Goal: Navigation & Orientation: Find specific page/section

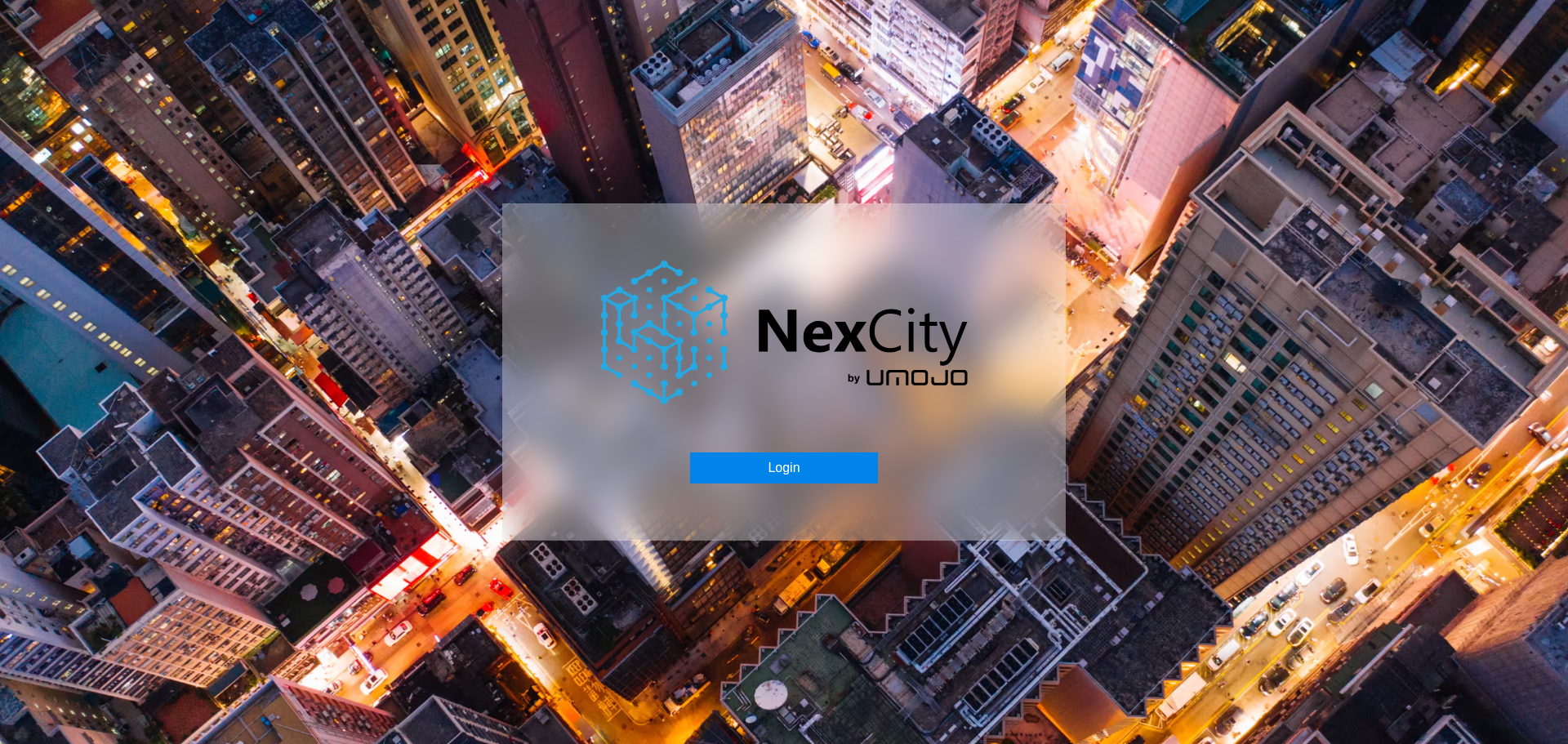
click at [786, 468] on button "Login" at bounding box center [783, 468] width 187 height 31
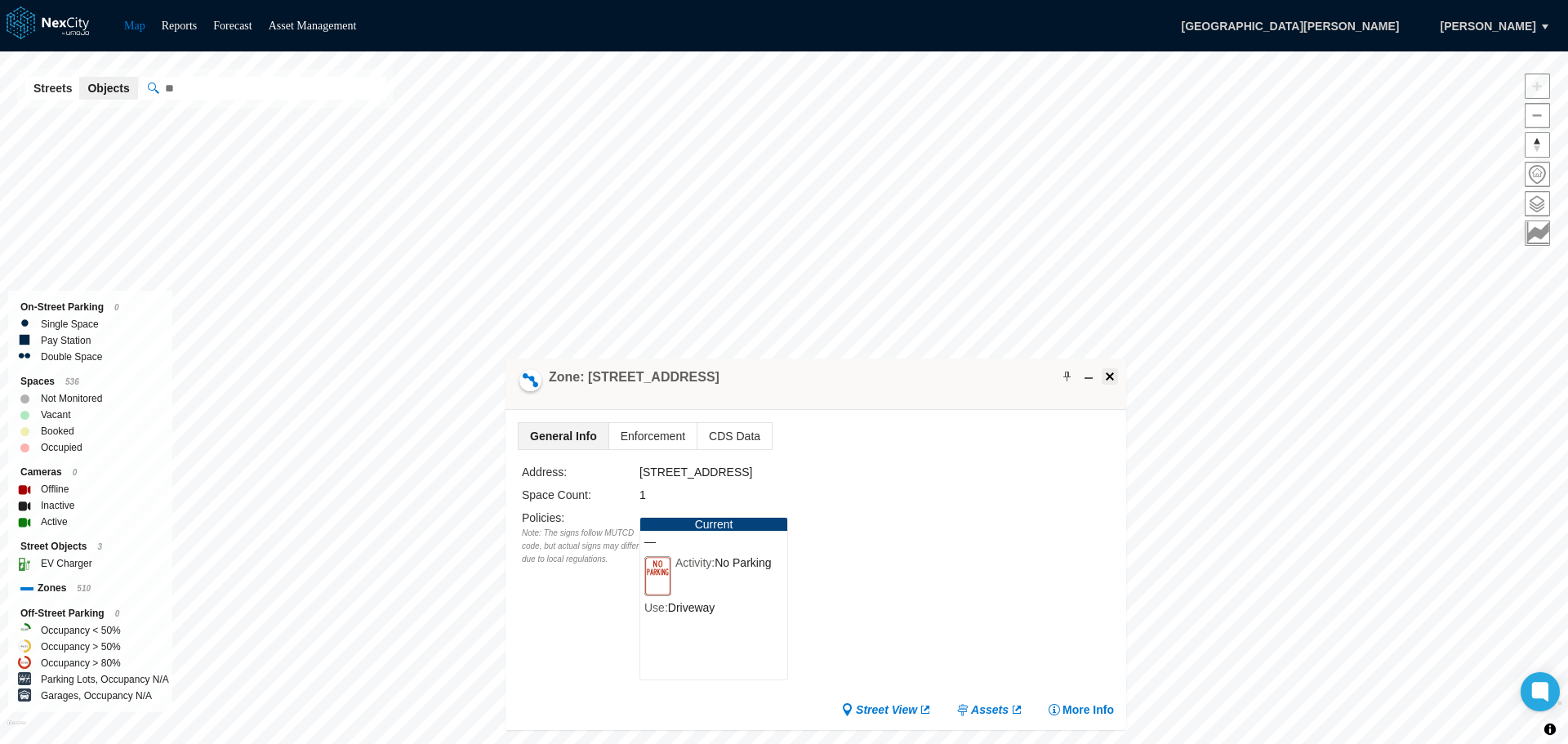
click at [1111, 376] on span at bounding box center [1109, 376] width 13 height 13
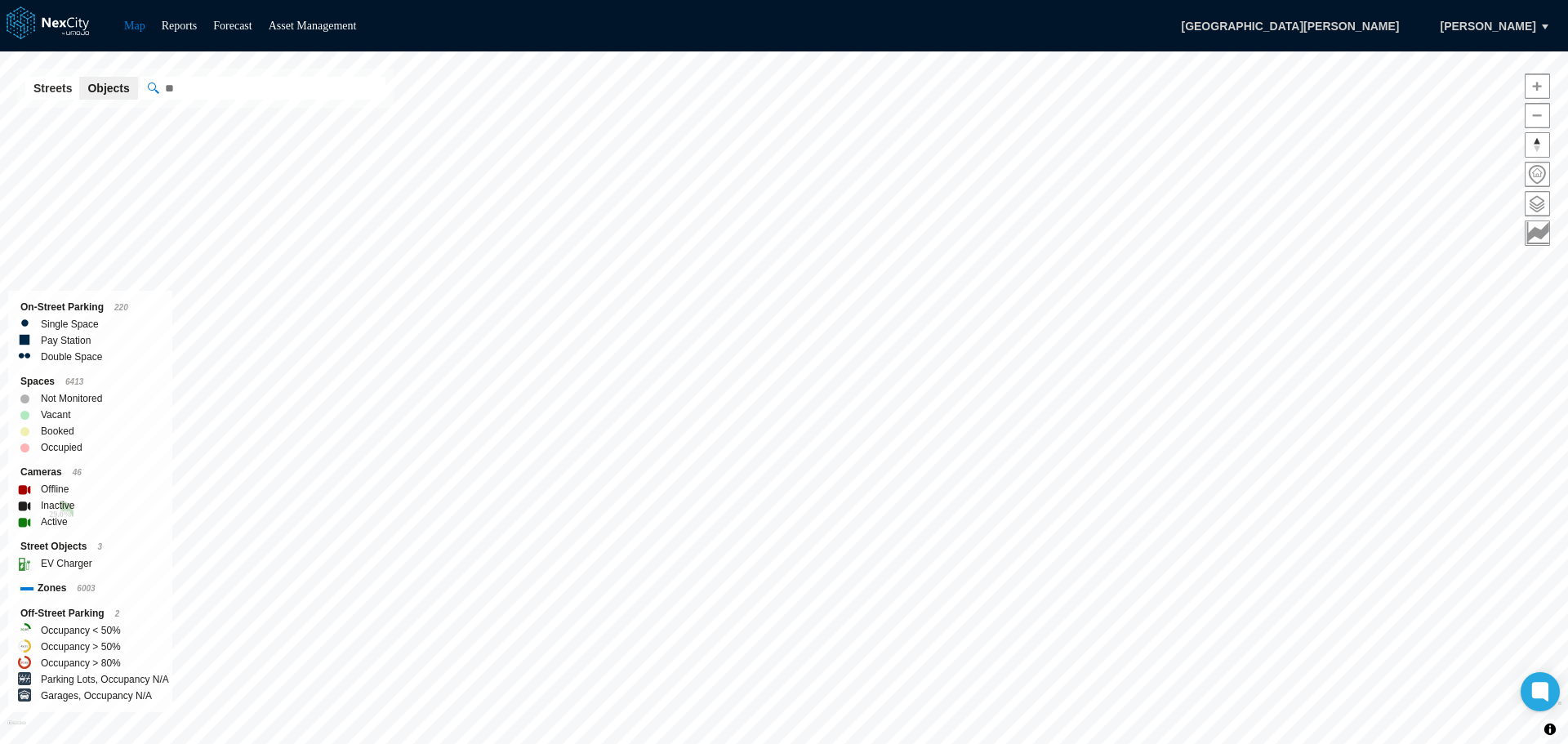
click at [918, 743] on html "Map Reports Forecast Asset Management [GEOGRAPHIC_DATA][PERSON_NAME], [PERSON_N…" at bounding box center [784, 372] width 1568 height 744
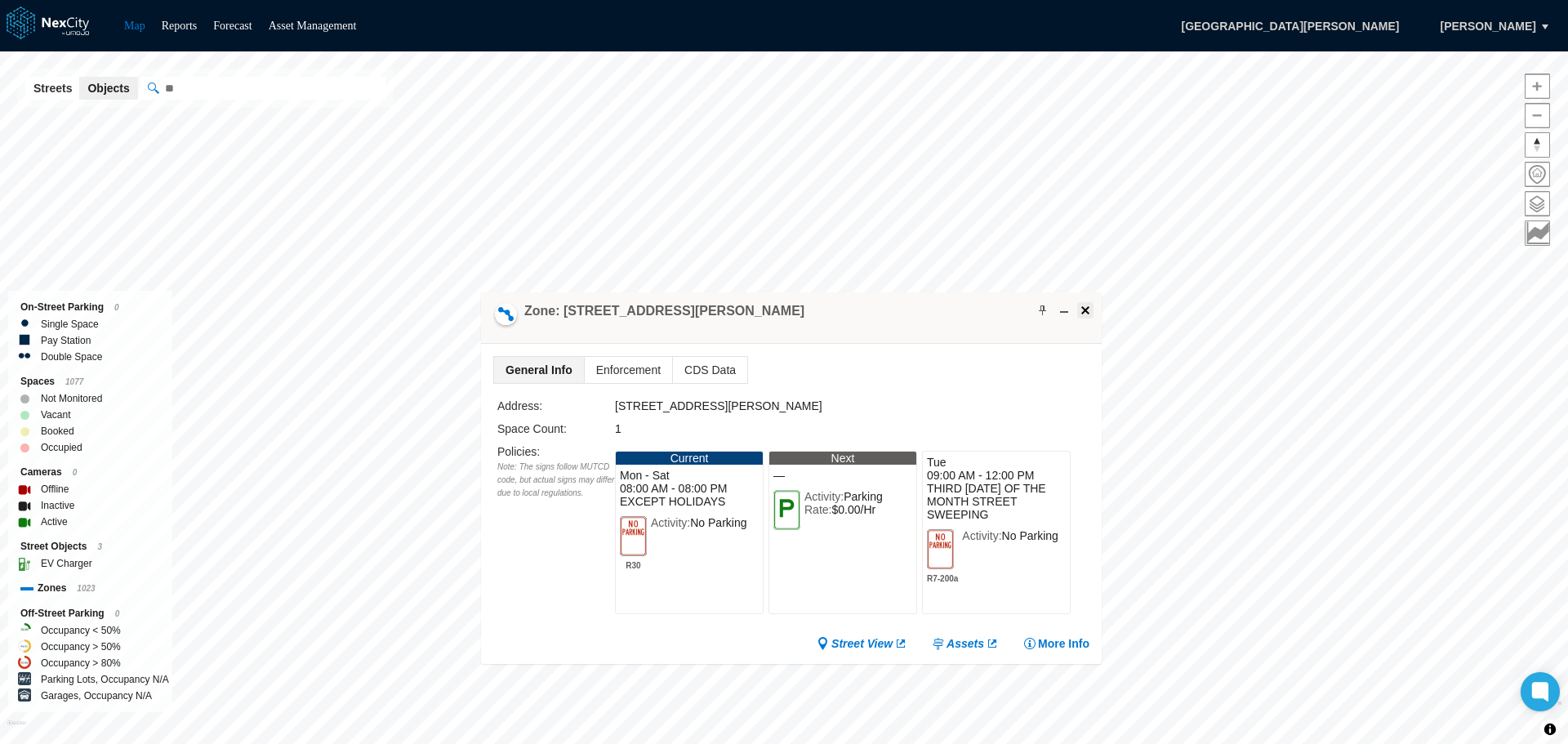
click at [1082, 309] on span at bounding box center [1085, 309] width 13 height 13
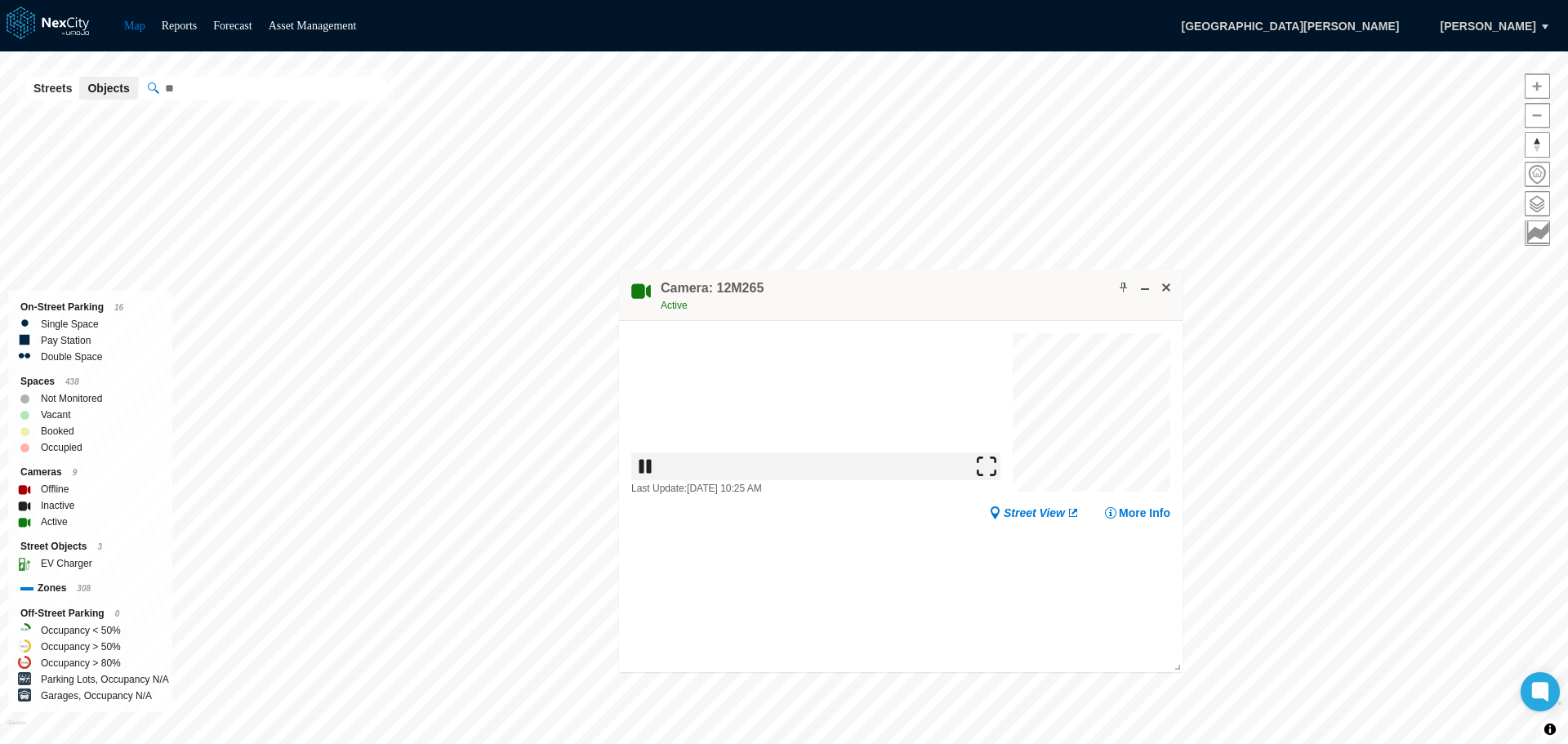
click at [996, 548] on img at bounding box center [994, 549] width 20 height 20
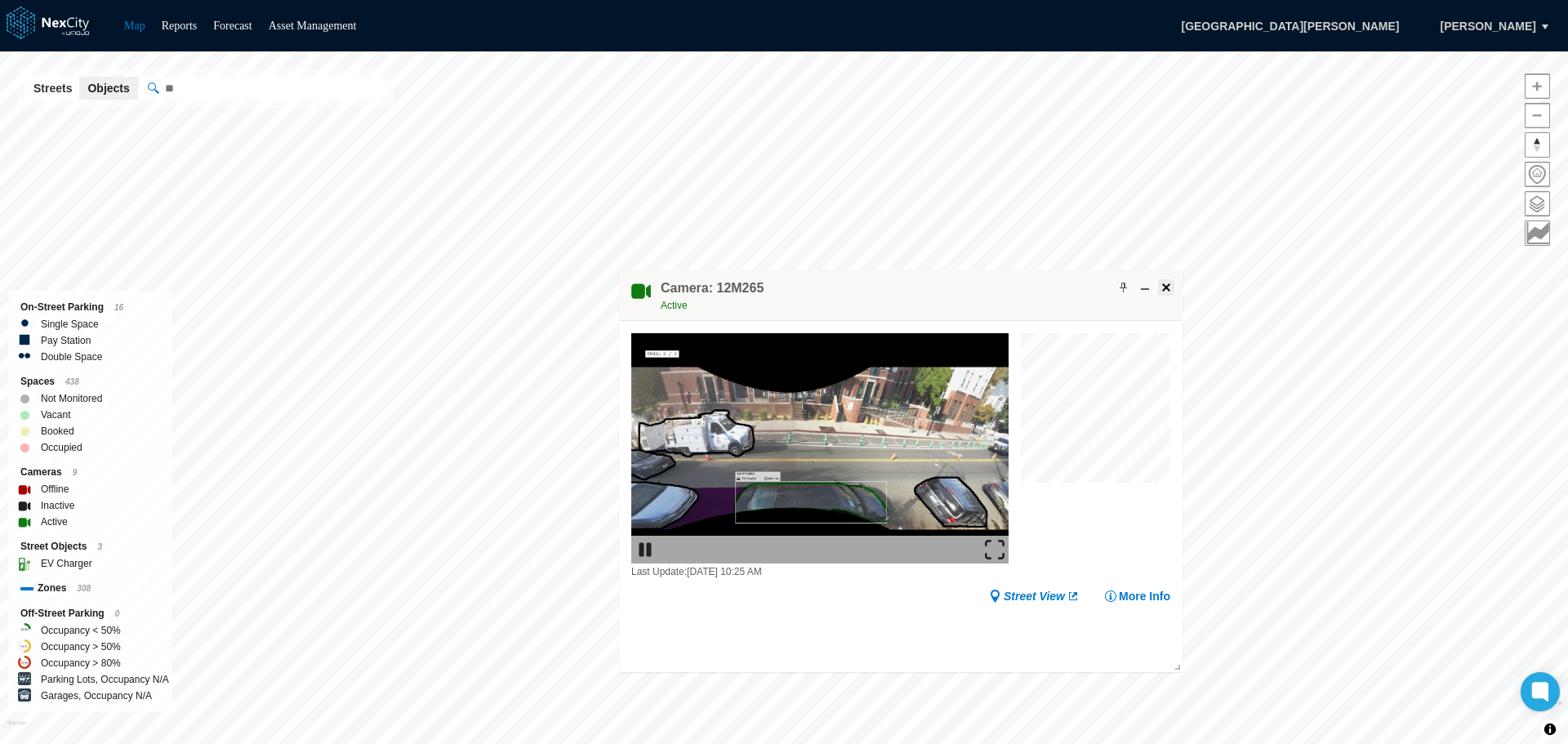
click at [1166, 286] on span at bounding box center [1166, 287] width 13 height 13
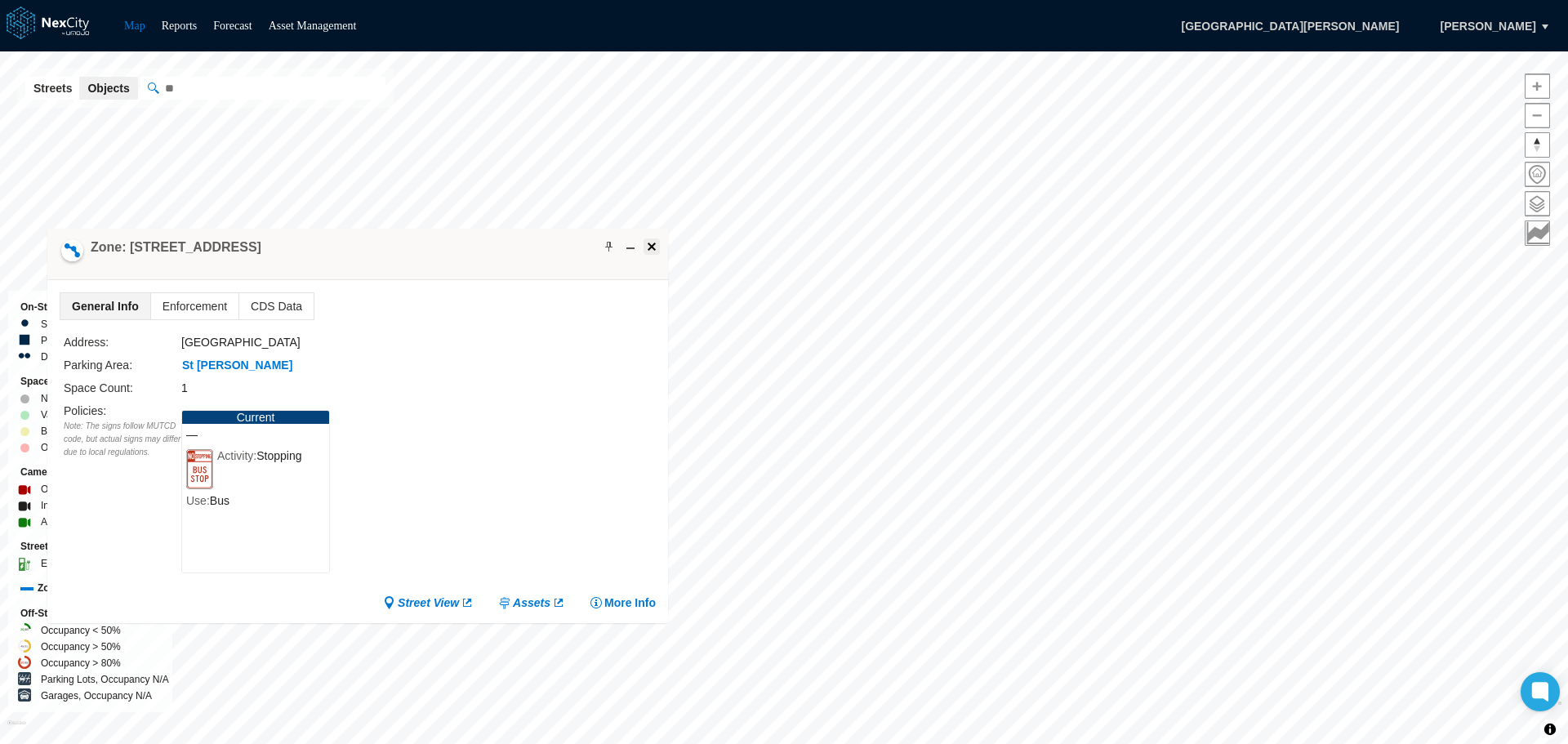
click at [645, 245] on span at bounding box center [651, 246] width 13 height 13
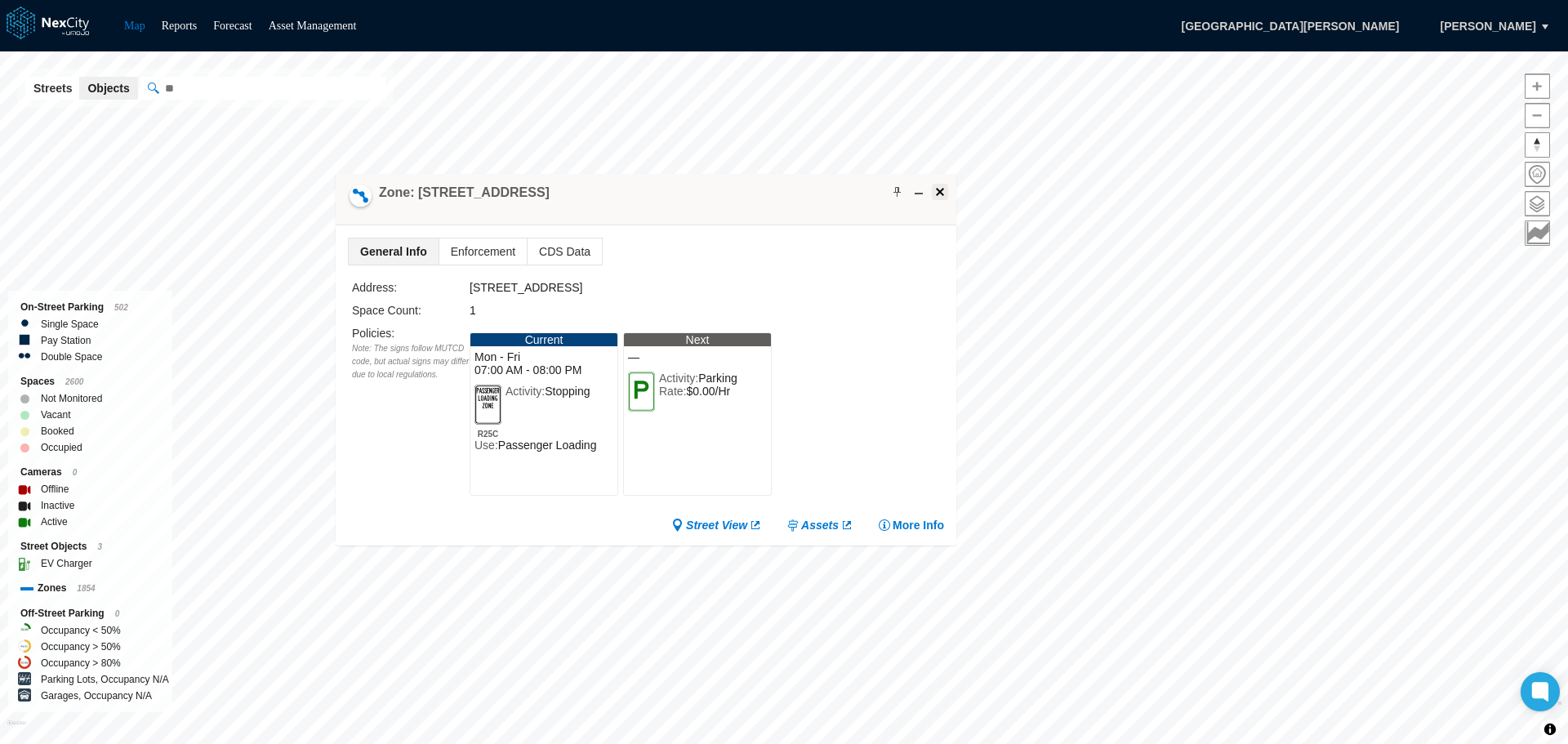
click at [938, 191] on span at bounding box center [940, 191] width 13 height 13
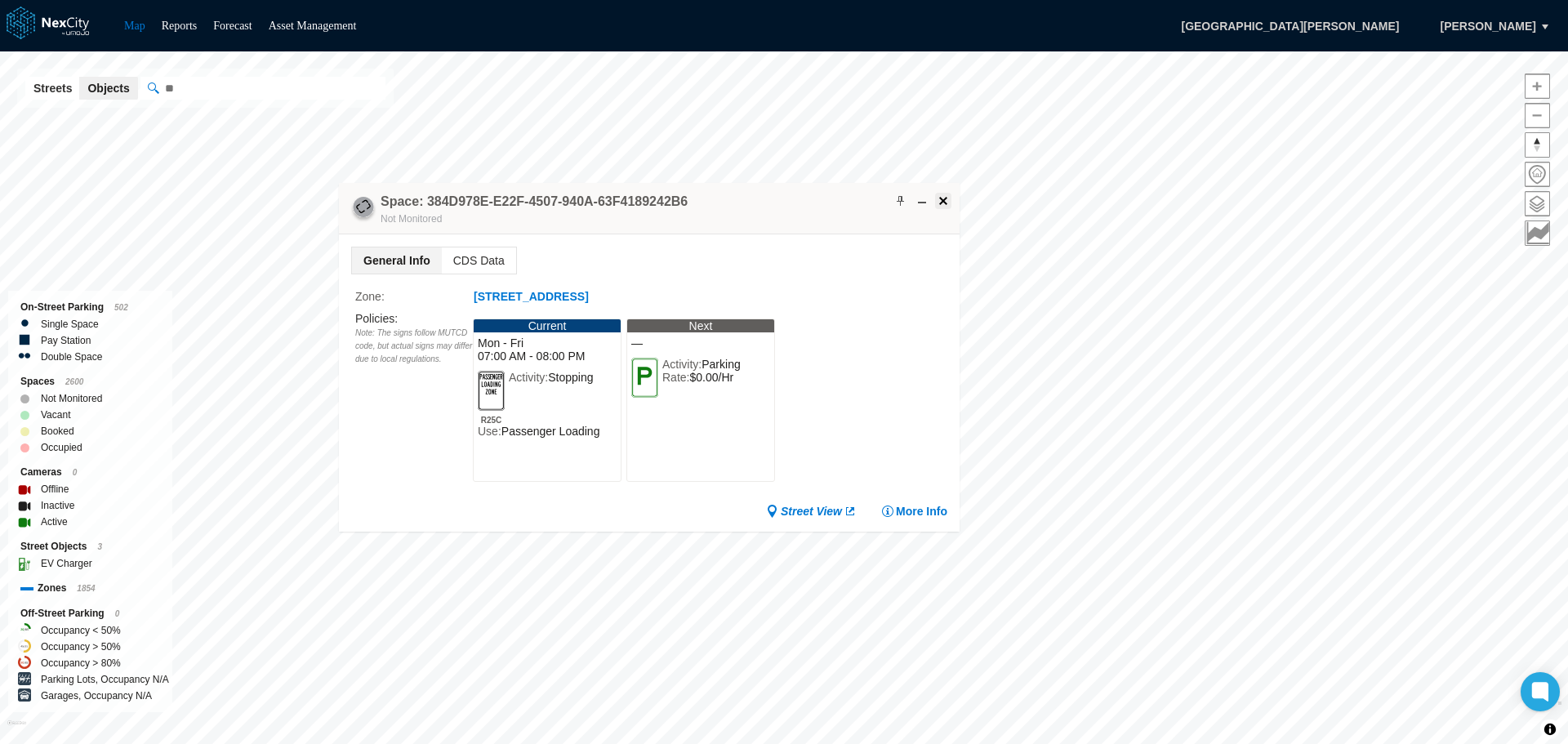
click at [940, 203] on span at bounding box center [942, 201] width 13 height 13
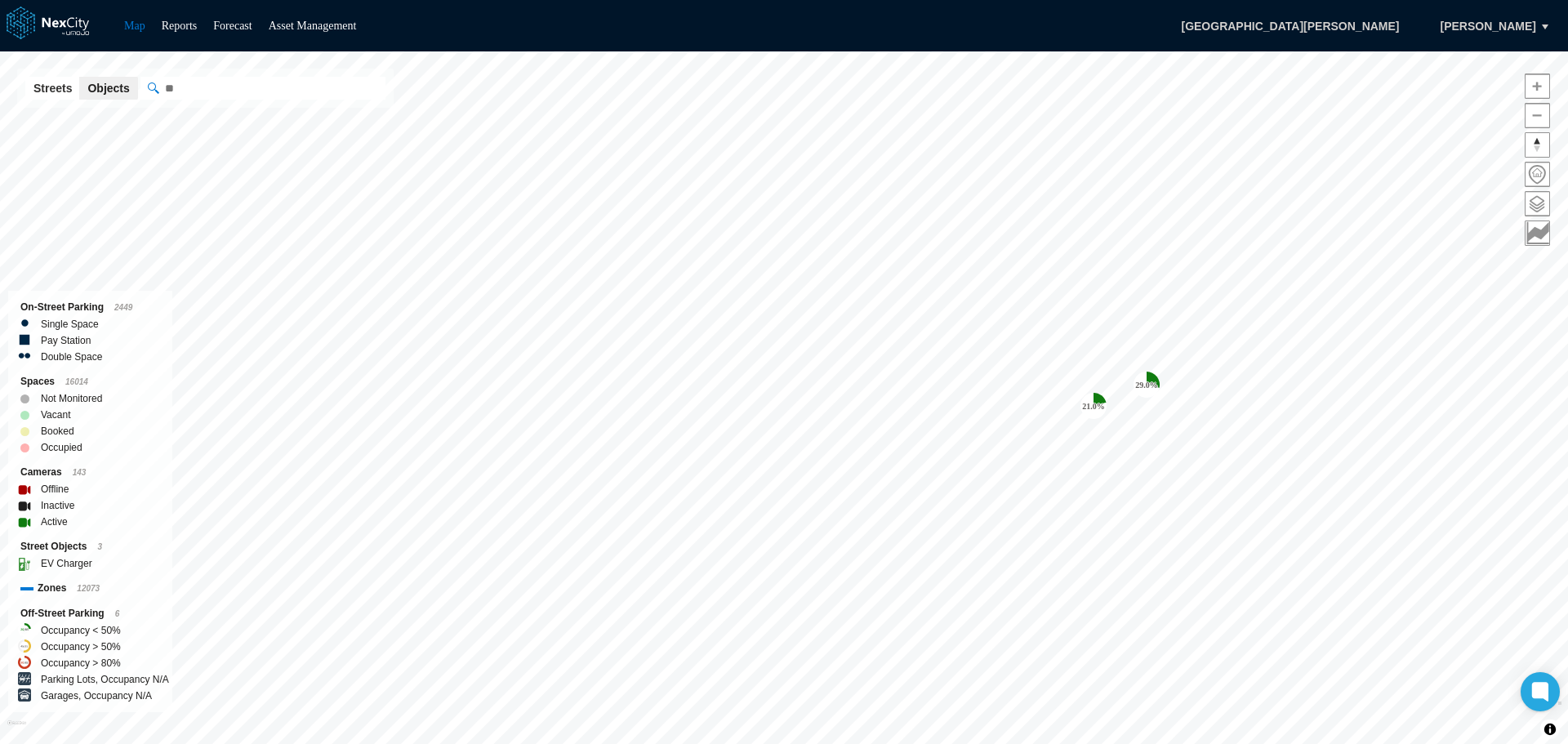
click at [1203, 7] on div "Map Reports Forecast Asset Management [GEOGRAPHIC_DATA][PERSON_NAME], [PERSON_N…" at bounding box center [784, 372] width 1568 height 744
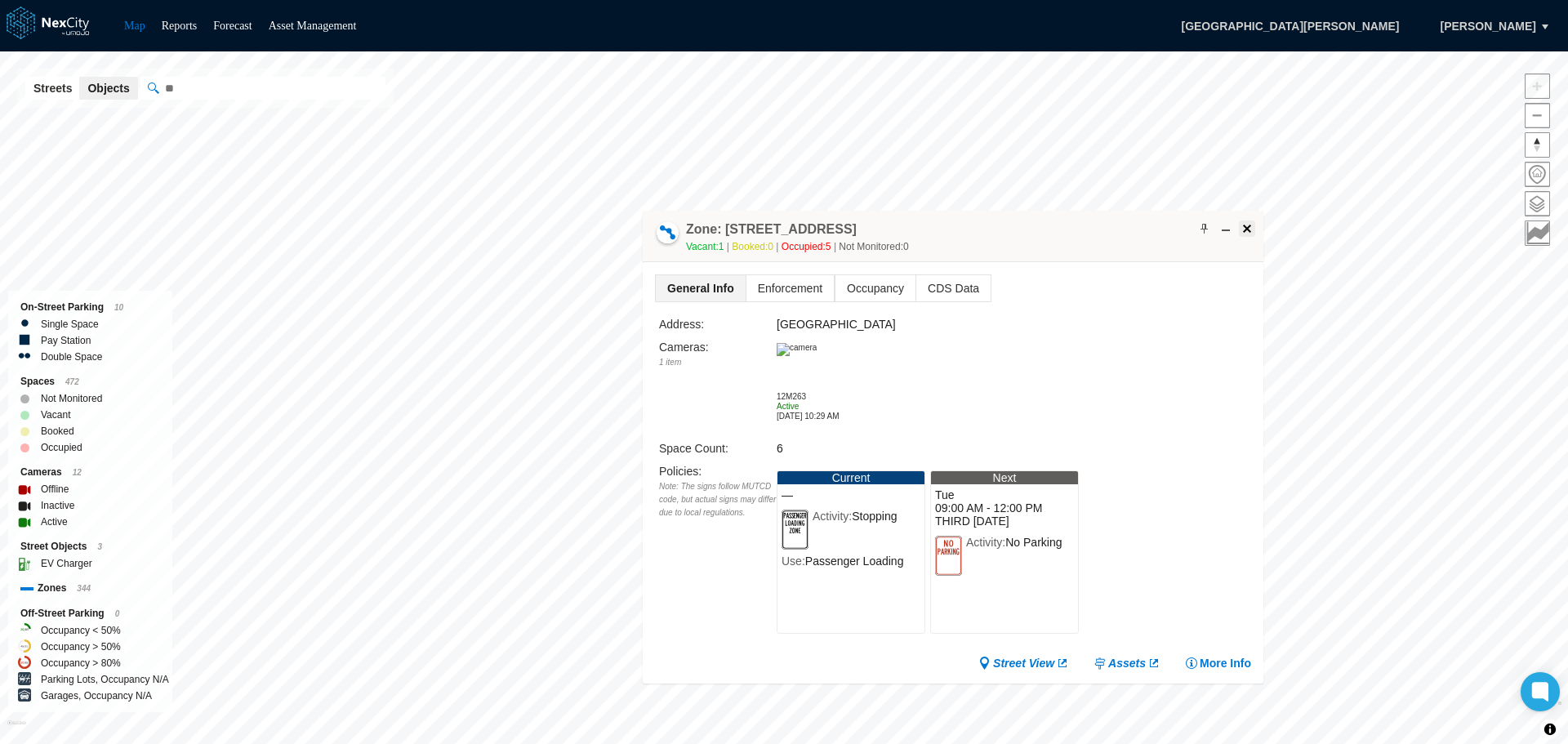
click at [1246, 231] on span at bounding box center [1246, 229] width 13 height 13
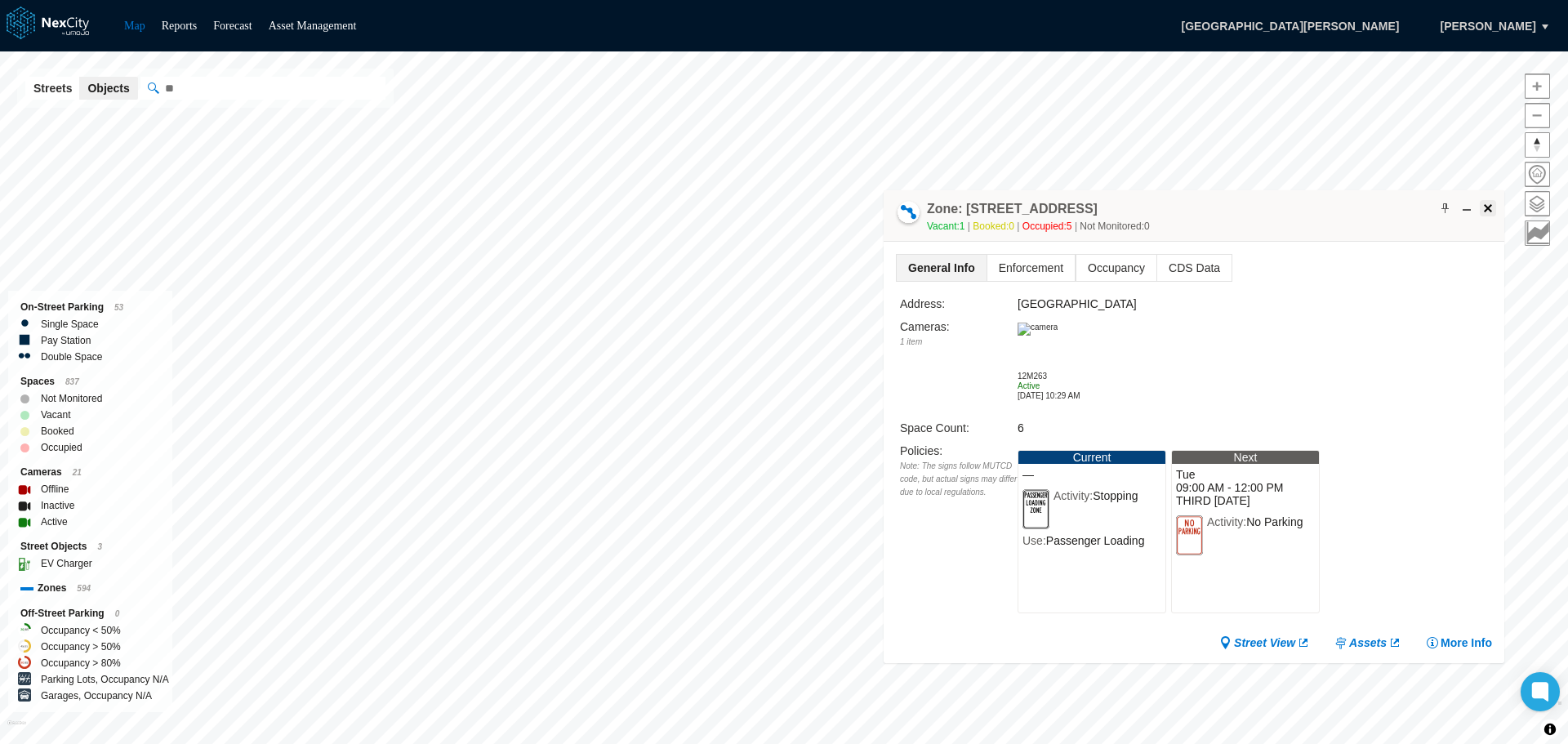
click at [1488, 209] on span at bounding box center [1487, 208] width 13 height 13
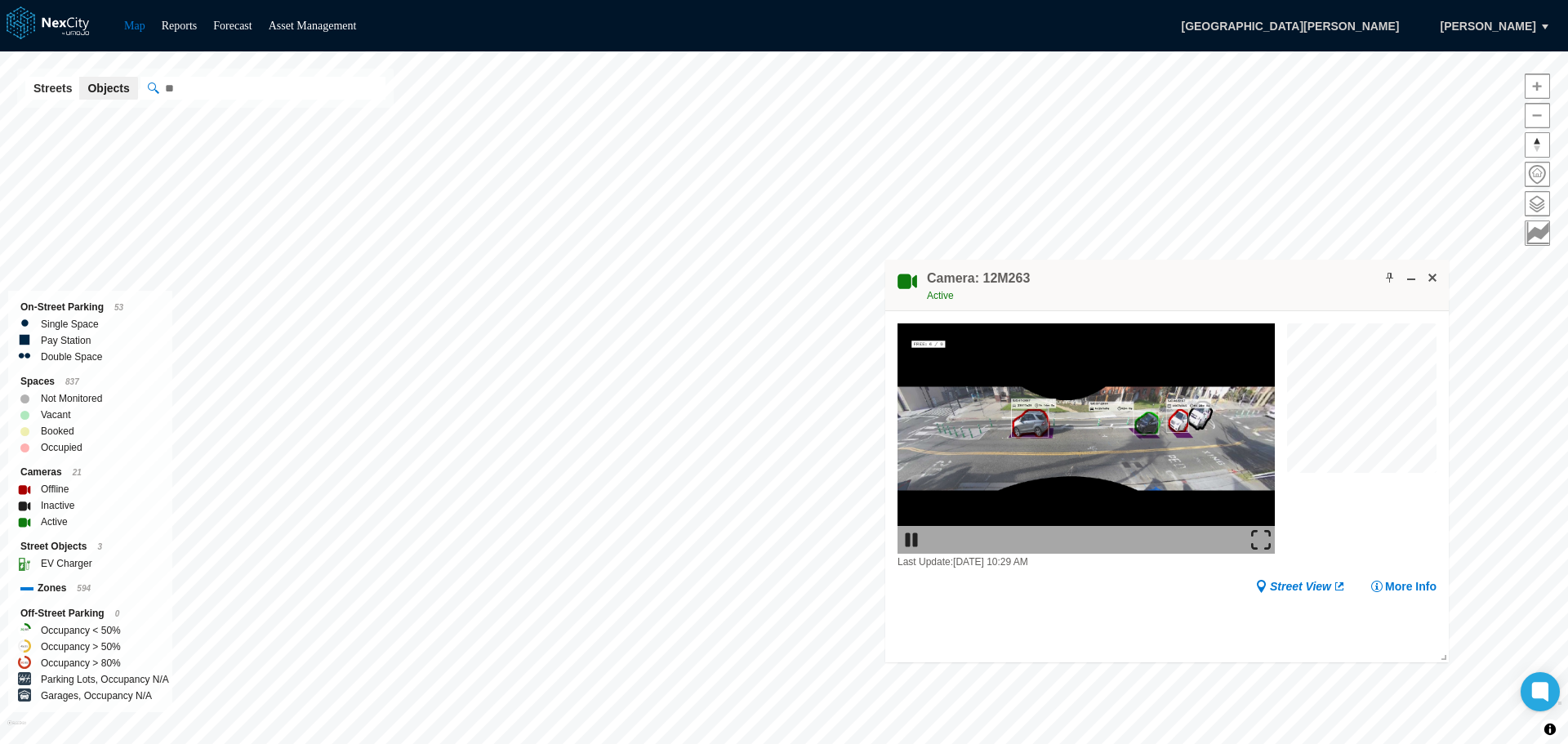
click at [1258, 535] on img at bounding box center [1260, 540] width 20 height 20
click at [1434, 277] on span at bounding box center [1432, 277] width 13 height 13
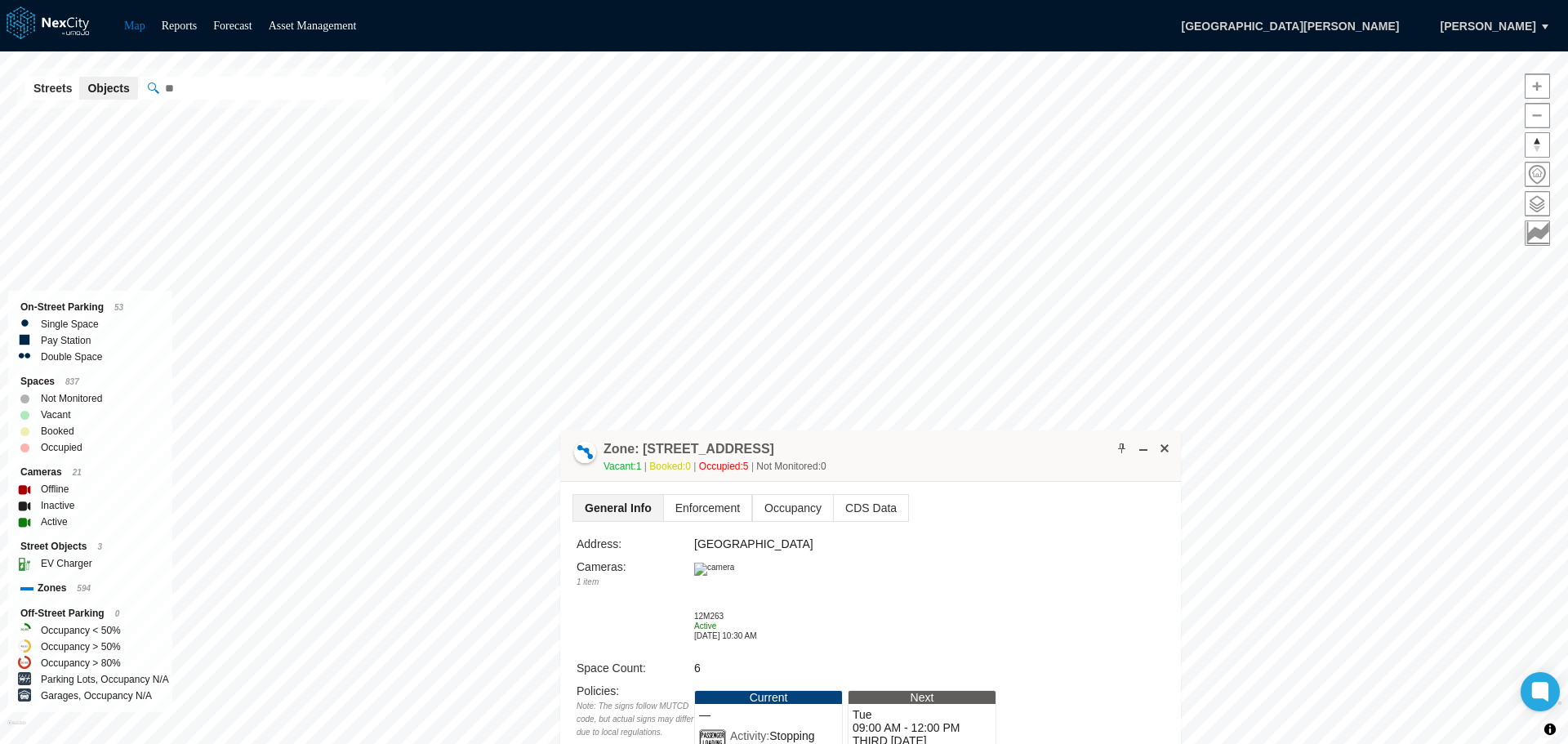
click at [734, 575] on img at bounding box center [714, 568] width 40 height 13
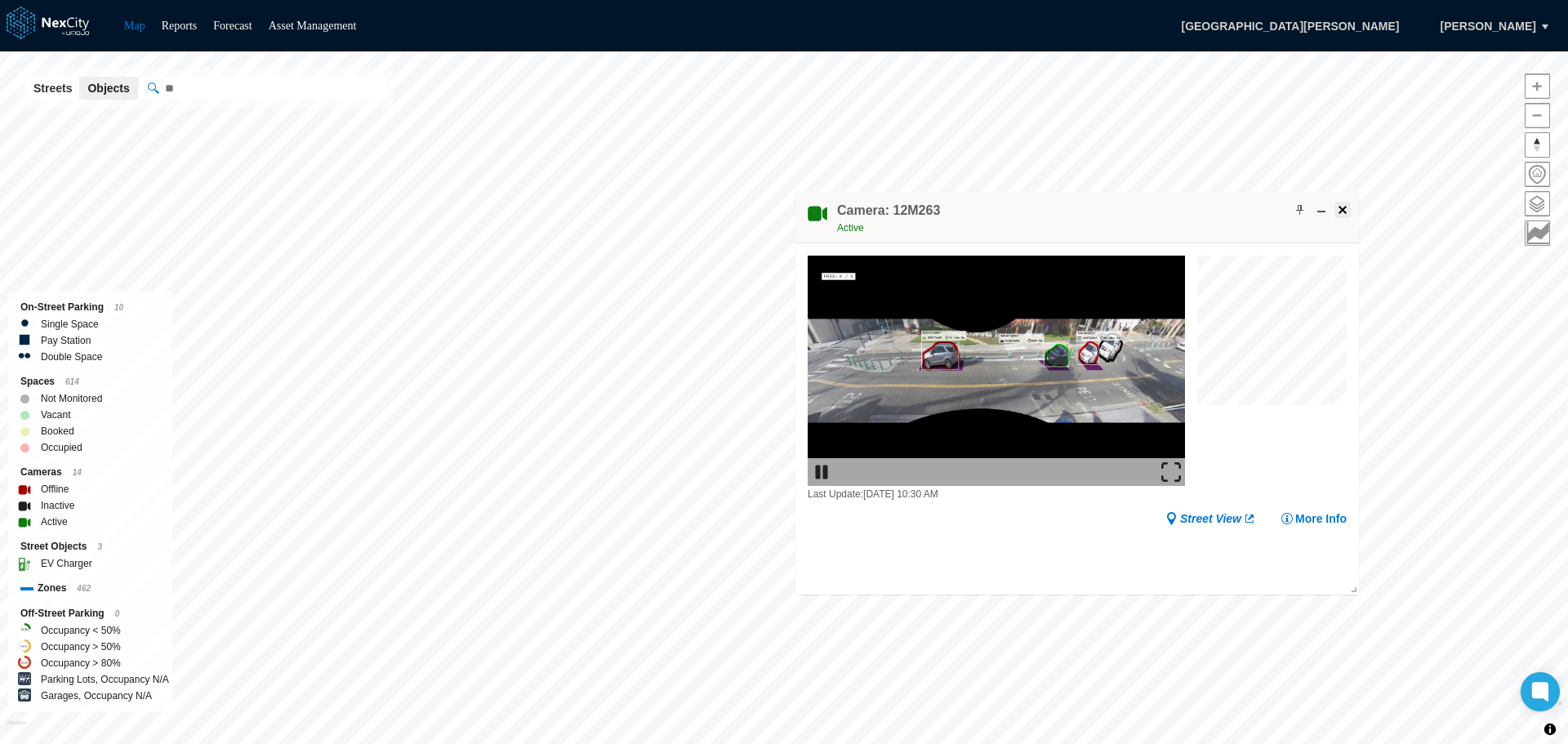
click at [1337, 209] on span at bounding box center [1342, 209] width 13 height 13
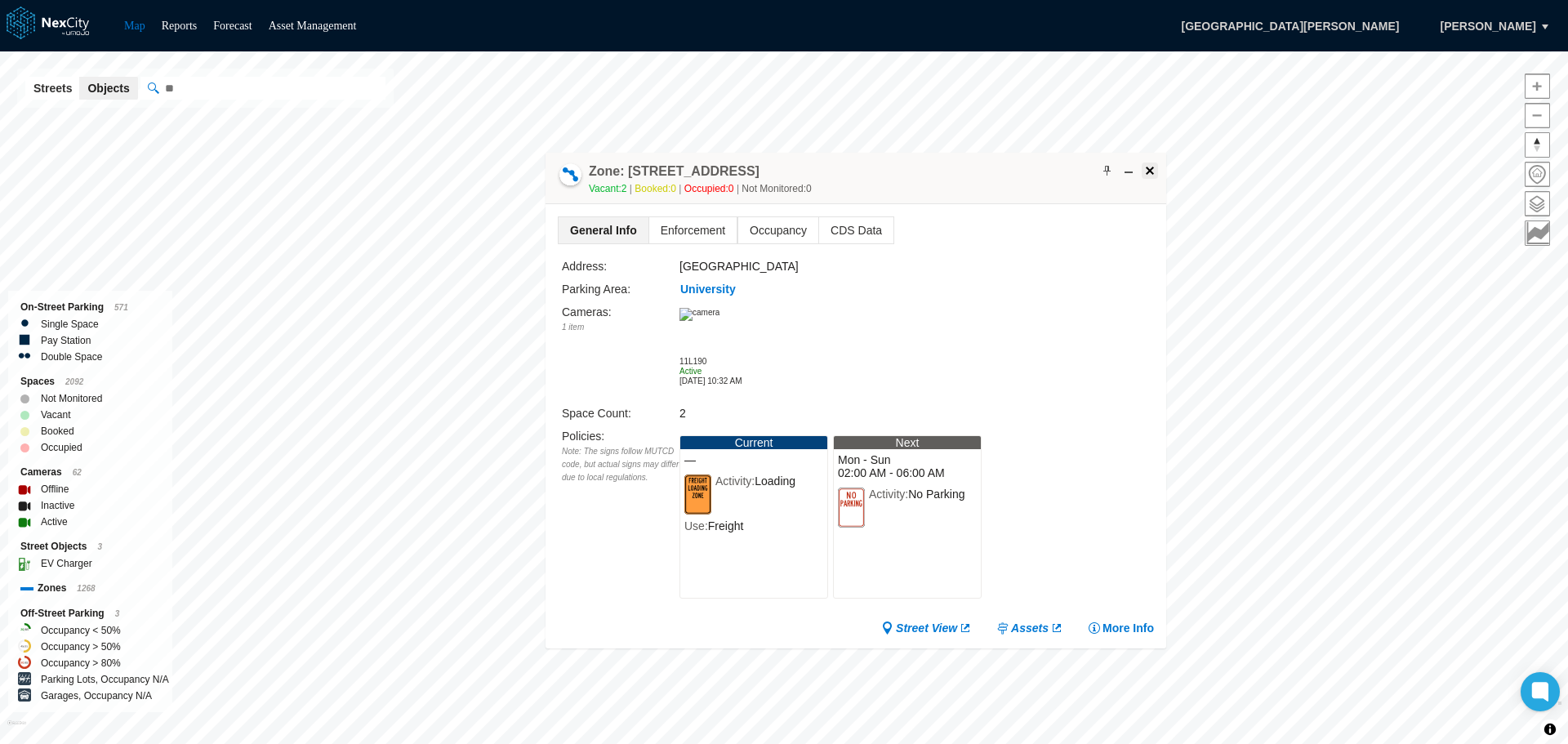
click at [1151, 169] on span at bounding box center [1149, 170] width 13 height 13
